Goal: Information Seeking & Learning: Check status

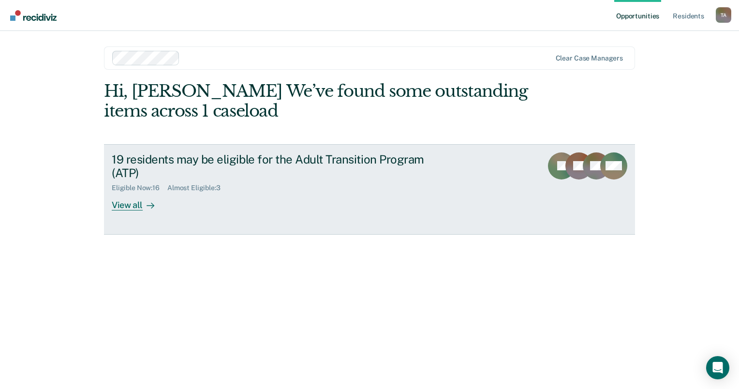
click at [155, 207] on div "View all" at bounding box center [139, 201] width 54 height 19
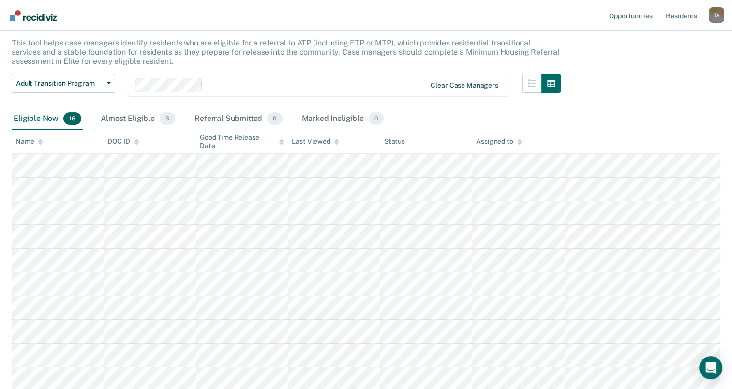
scroll to position [43, 0]
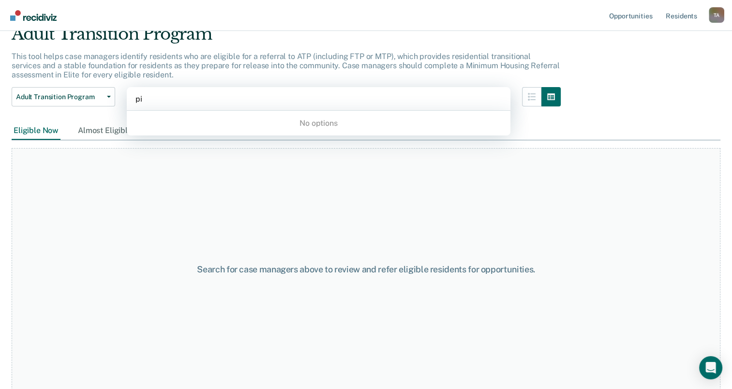
type input "p"
type input "rip"
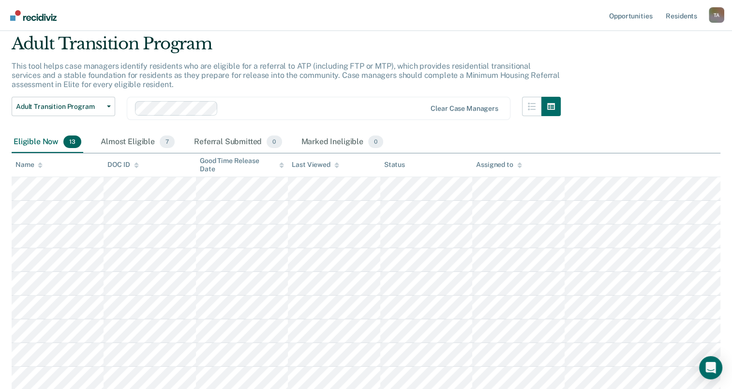
scroll to position [21, 0]
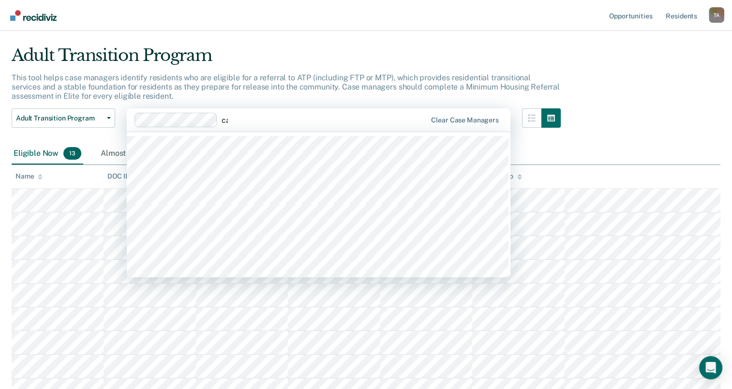
type input "cas"
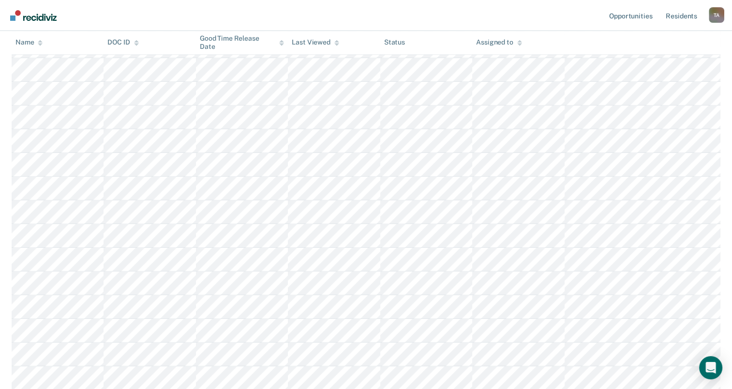
scroll to position [100, 0]
